Goal: Information Seeking & Learning: Learn about a topic

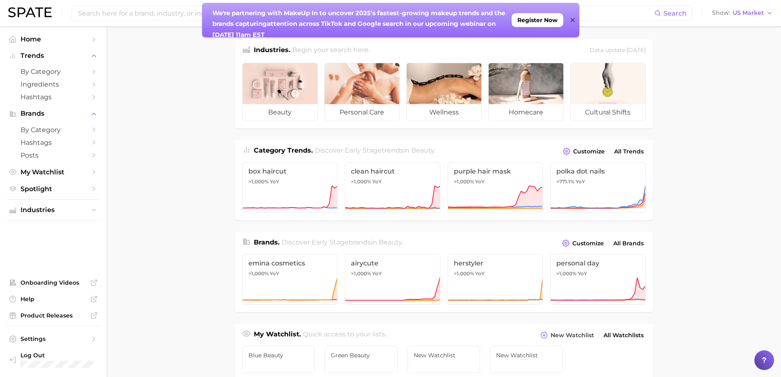
click at [573, 20] on icon at bounding box center [572, 20] width 4 height 4
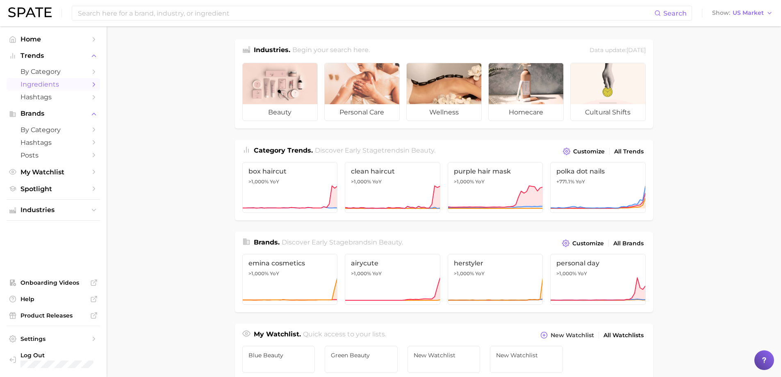
click at [60, 84] on span "Ingredients" at bounding box center [53, 84] width 66 height 8
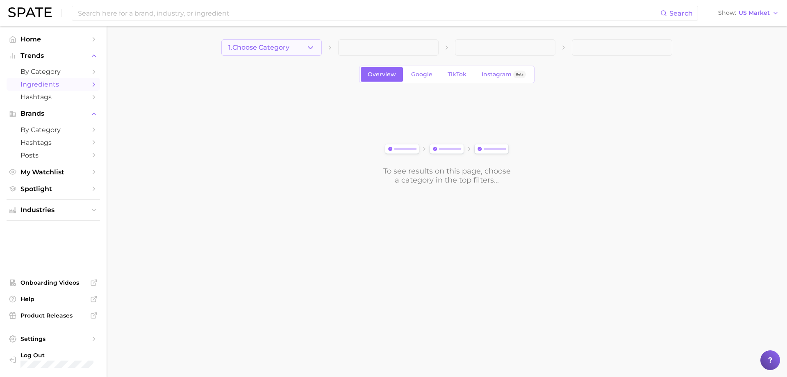
click at [306, 51] on button "1. Choose Category" at bounding box center [271, 47] width 100 height 16
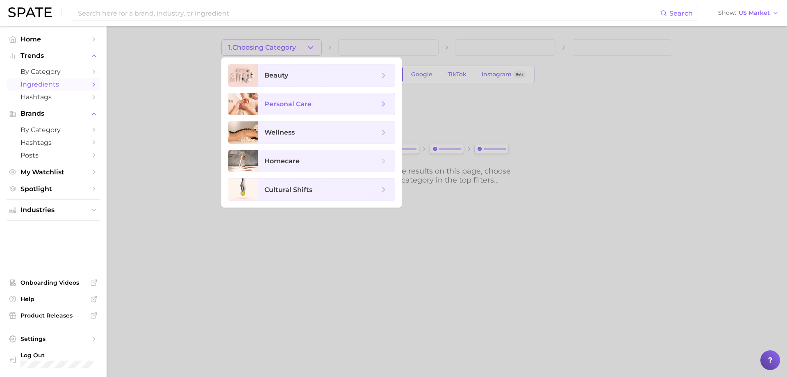
click at [302, 100] on span "personal care" at bounding box center [321, 104] width 115 height 9
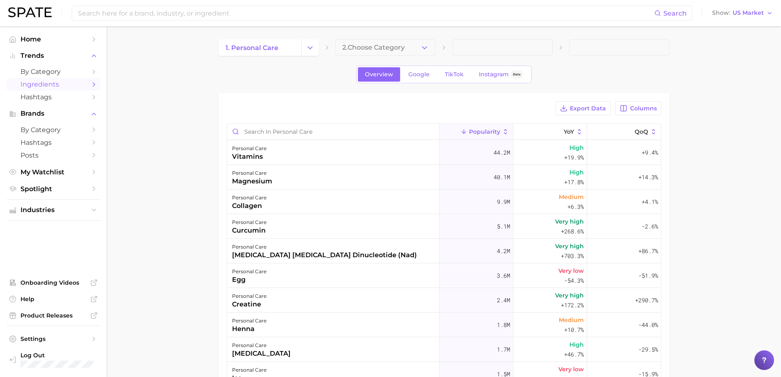
scroll to position [41, 0]
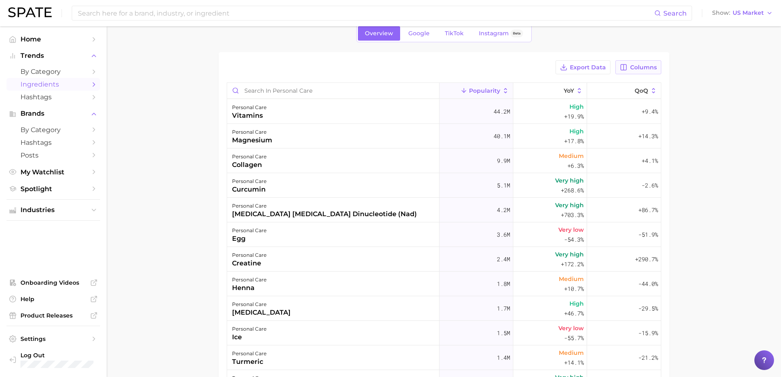
click at [643, 71] on button "Columns" at bounding box center [637, 67] width 45 height 14
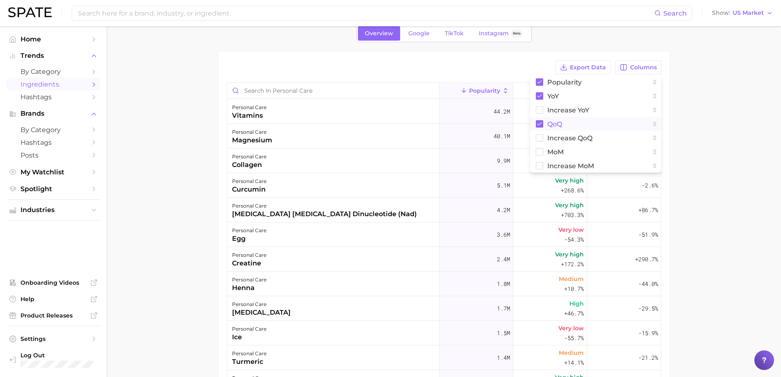
click at [552, 119] on button "QoQ" at bounding box center [595, 124] width 131 height 14
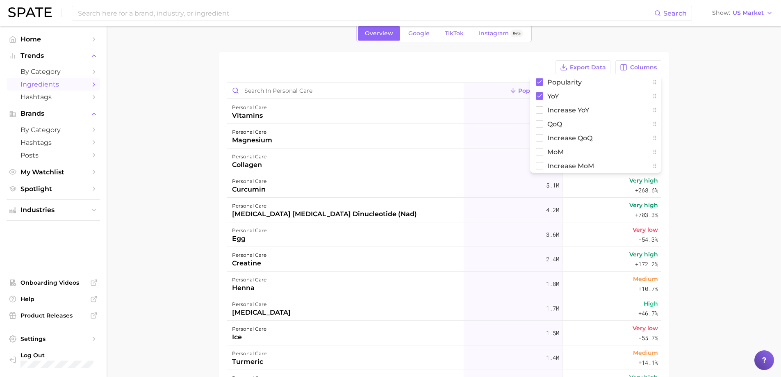
click at [763, 130] on main "1. personal care 2. Choose Category Overview Google TikTok Instagram Beta Expor…" at bounding box center [444, 246] width 674 height 523
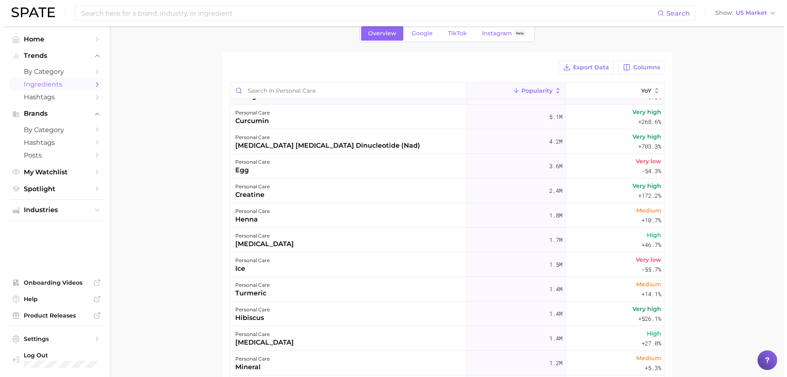
scroll to position [82, 0]
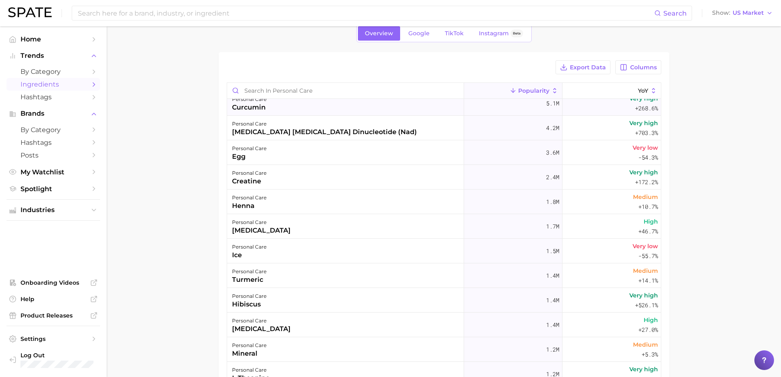
click at [288, 100] on div "personal care curcumin" at bounding box center [345, 103] width 237 height 25
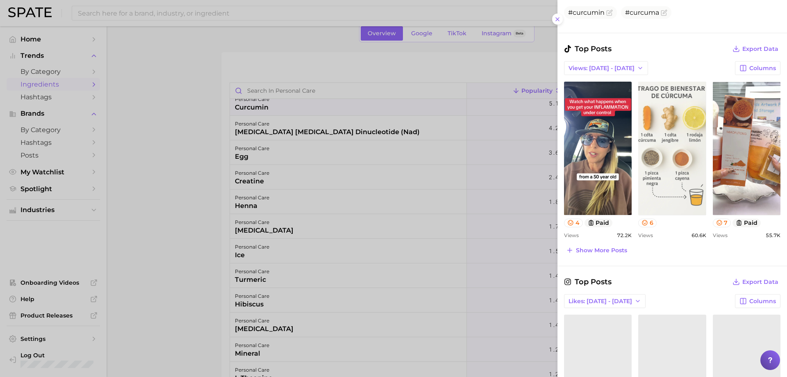
scroll to position [328, 0]
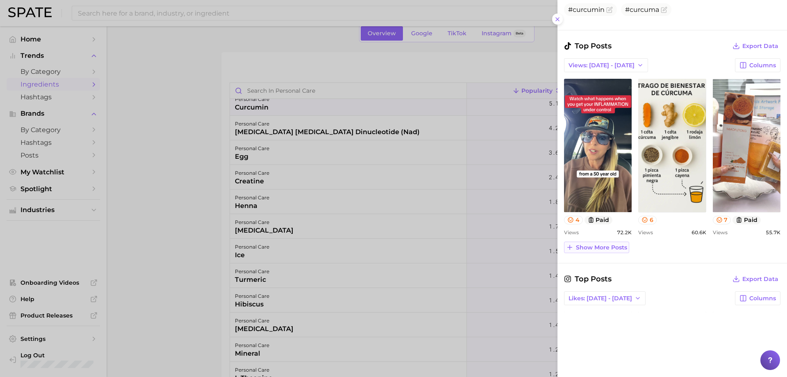
click at [591, 245] on span "Show more posts" at bounding box center [601, 247] width 51 height 7
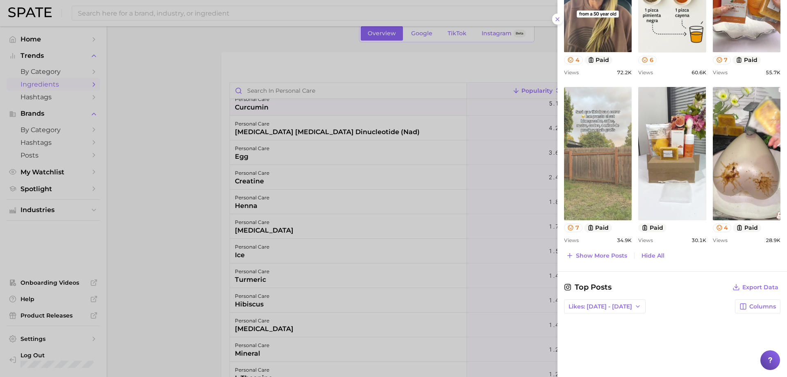
scroll to position [492, 0]
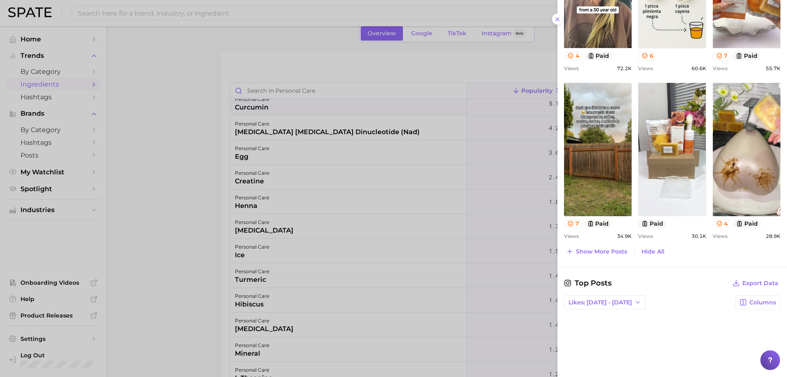
click at [421, 209] on div at bounding box center [393, 188] width 787 height 377
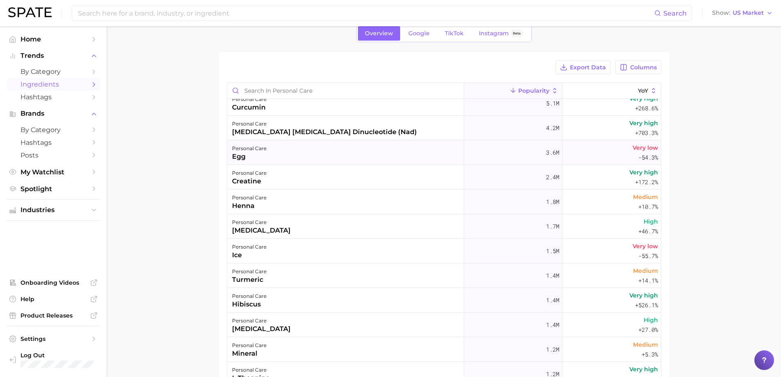
click at [286, 153] on div "personal care egg" at bounding box center [345, 152] width 237 height 25
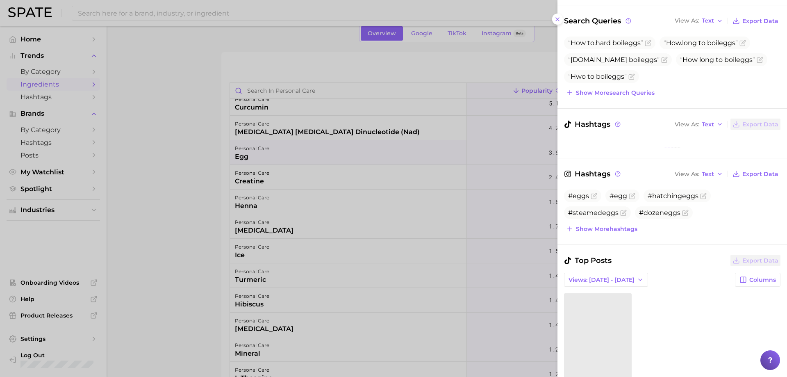
scroll to position [123, 0]
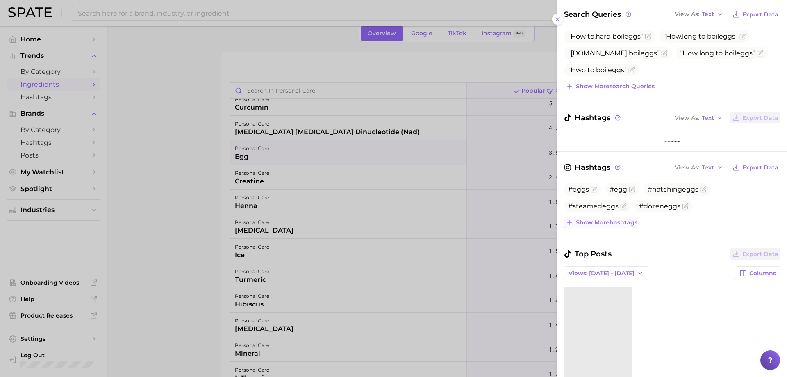
click at [626, 223] on span "Show more hashtags" at bounding box center [606, 222] width 61 height 7
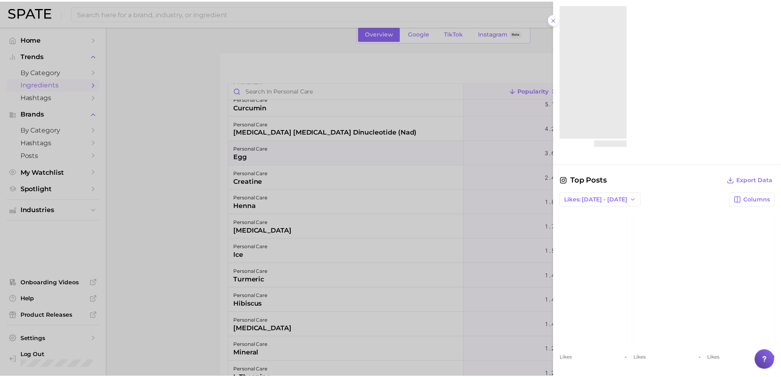
scroll to position [459, 0]
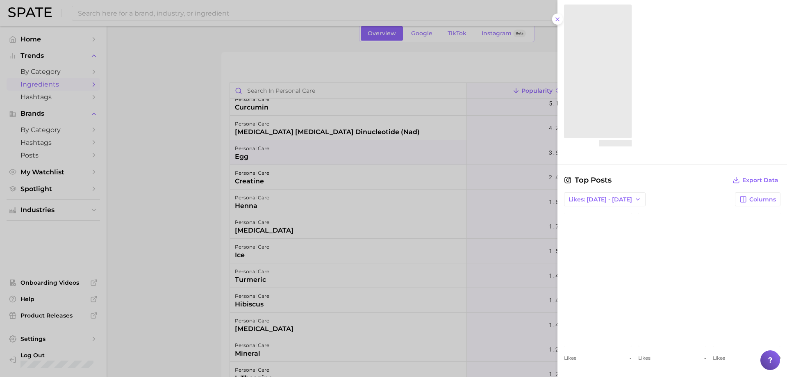
click at [227, 172] on div at bounding box center [393, 188] width 787 height 377
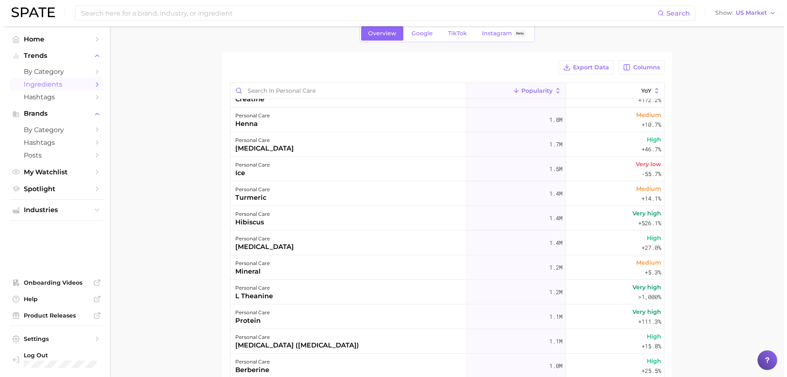
scroll to position [205, 0]
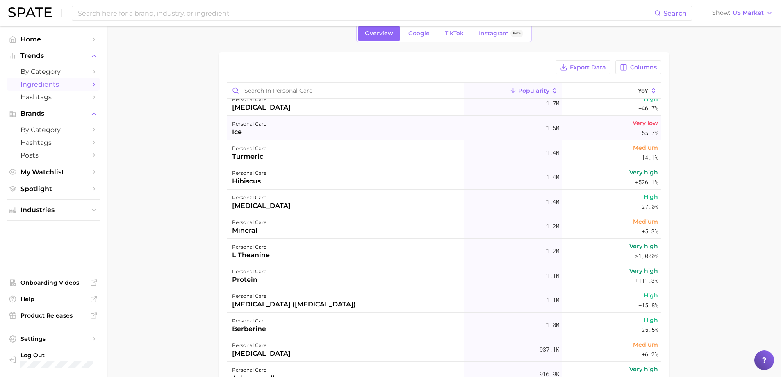
click at [286, 134] on div "personal care ice" at bounding box center [345, 128] width 237 height 25
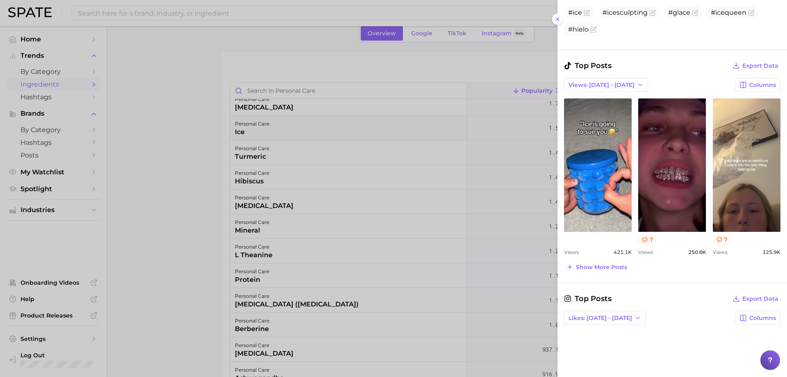
scroll to position [446, 0]
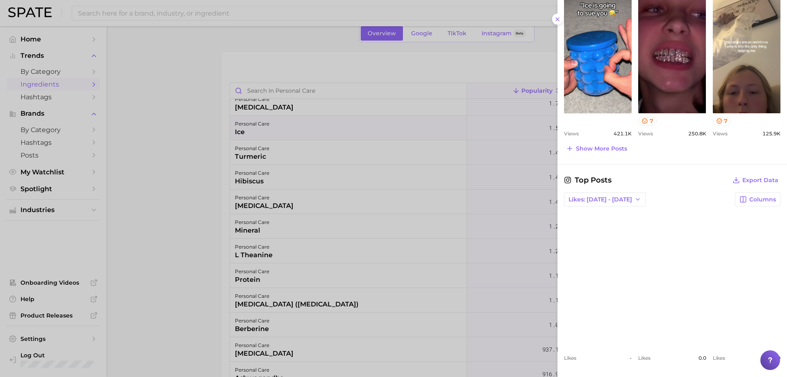
click at [397, 135] on div at bounding box center [393, 188] width 787 height 377
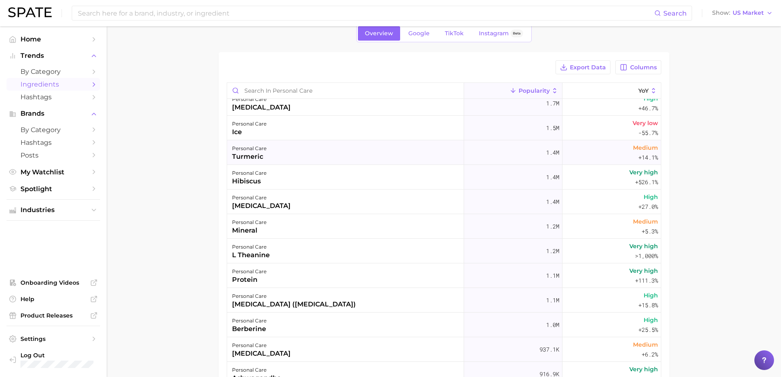
click at [326, 150] on div "personal care turmeric" at bounding box center [345, 152] width 237 height 25
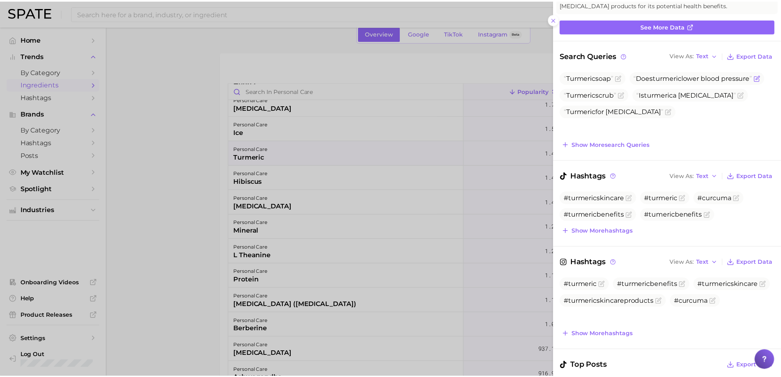
scroll to position [246, 0]
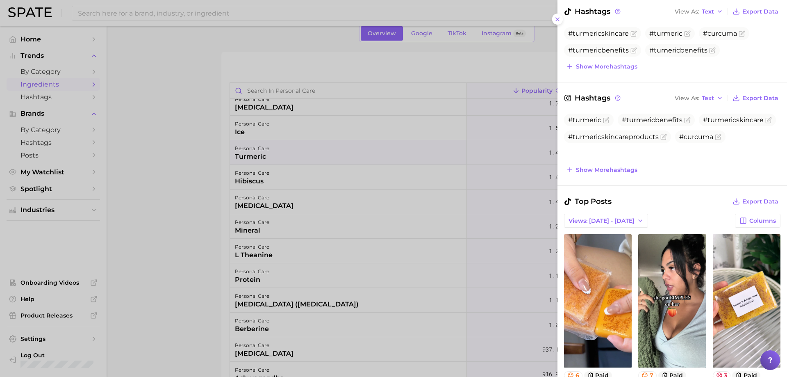
click at [371, 165] on div at bounding box center [393, 188] width 787 height 377
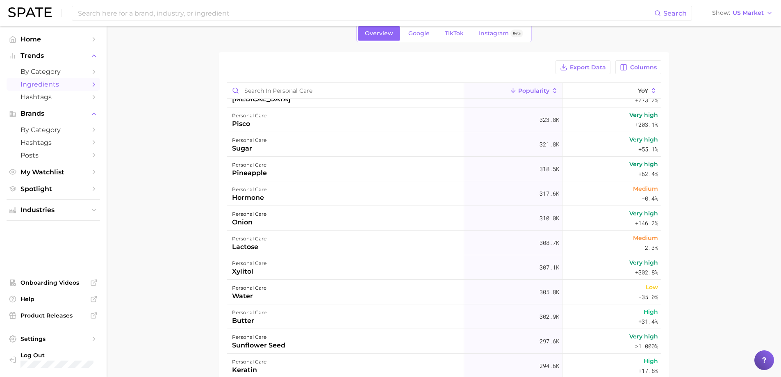
scroll to position [1680, 0]
